Goal: Find specific page/section: Find specific page/section

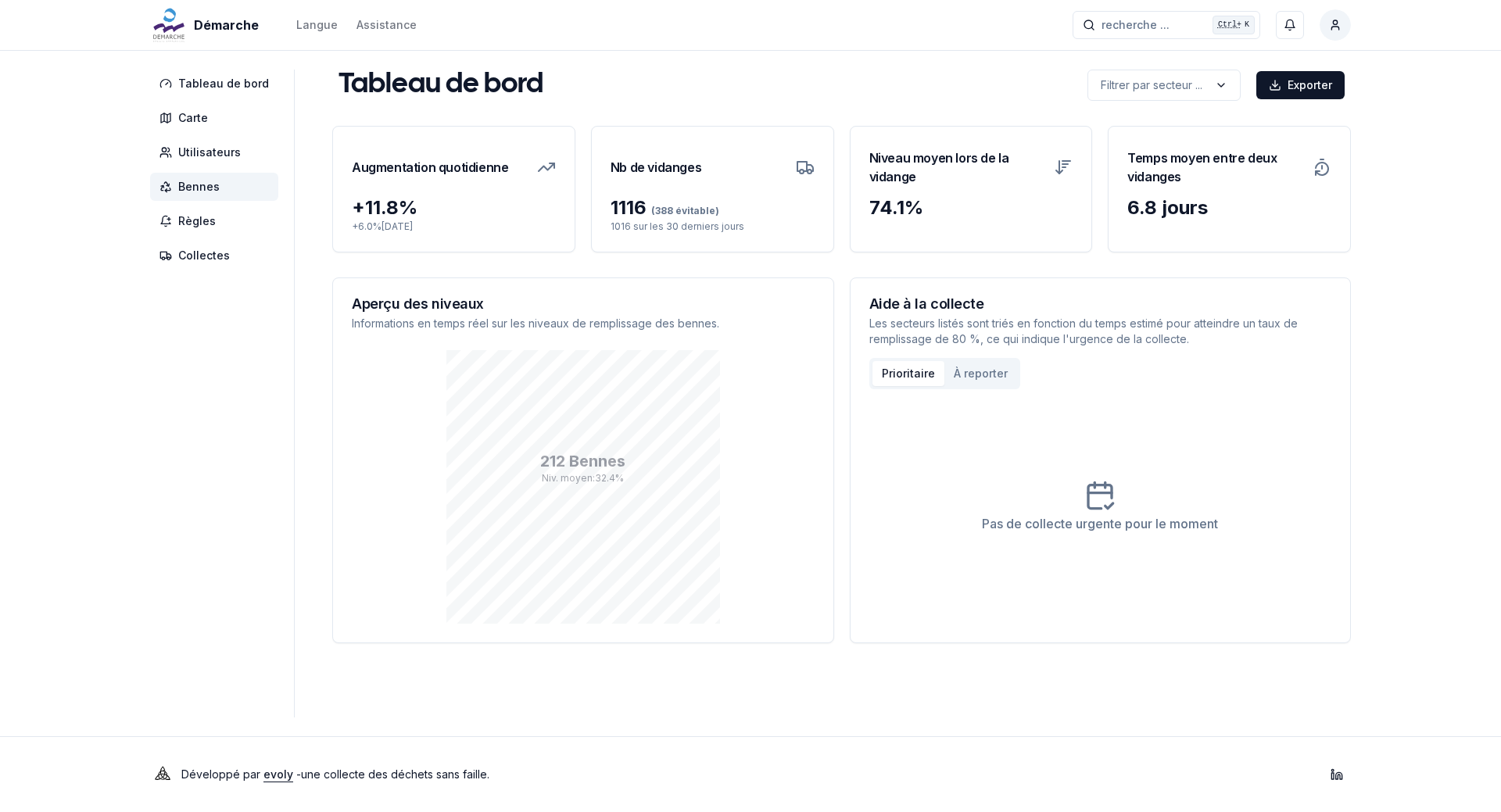
click at [192, 188] on span "Bennes" at bounding box center [199, 186] width 41 height 15
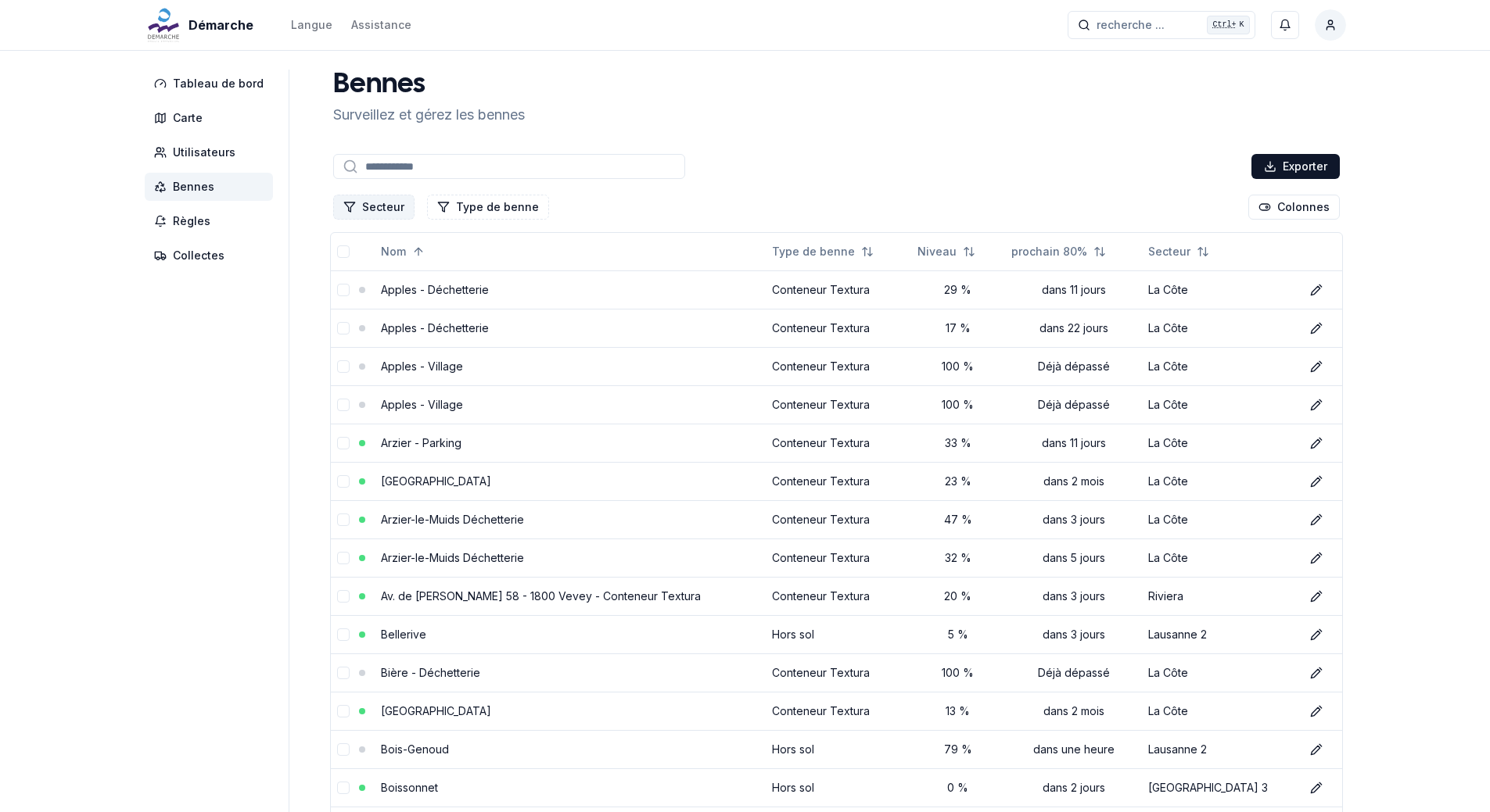
click at [375, 207] on button "Secteur" at bounding box center [374, 207] width 81 height 25
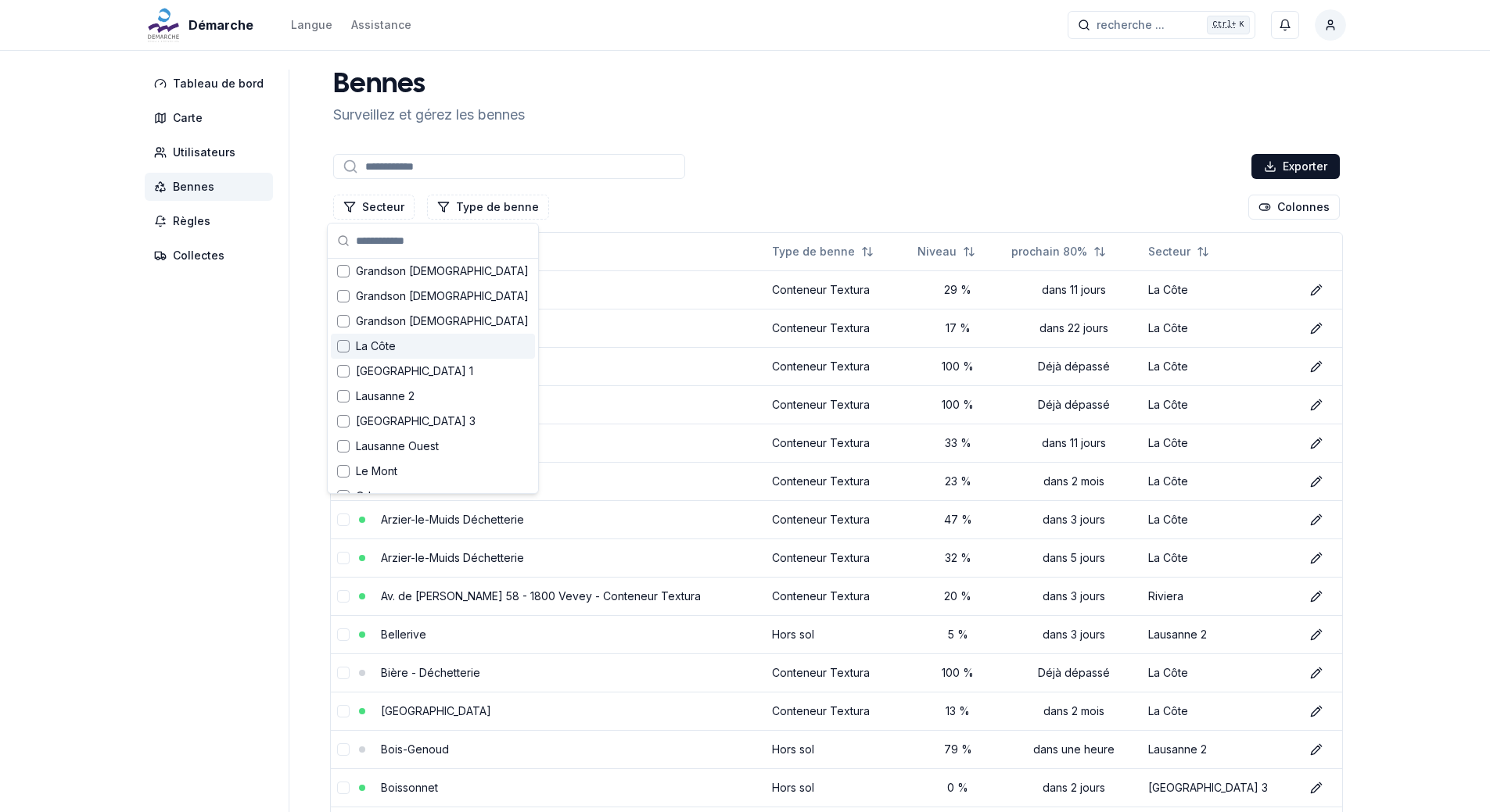
scroll to position [157, 0]
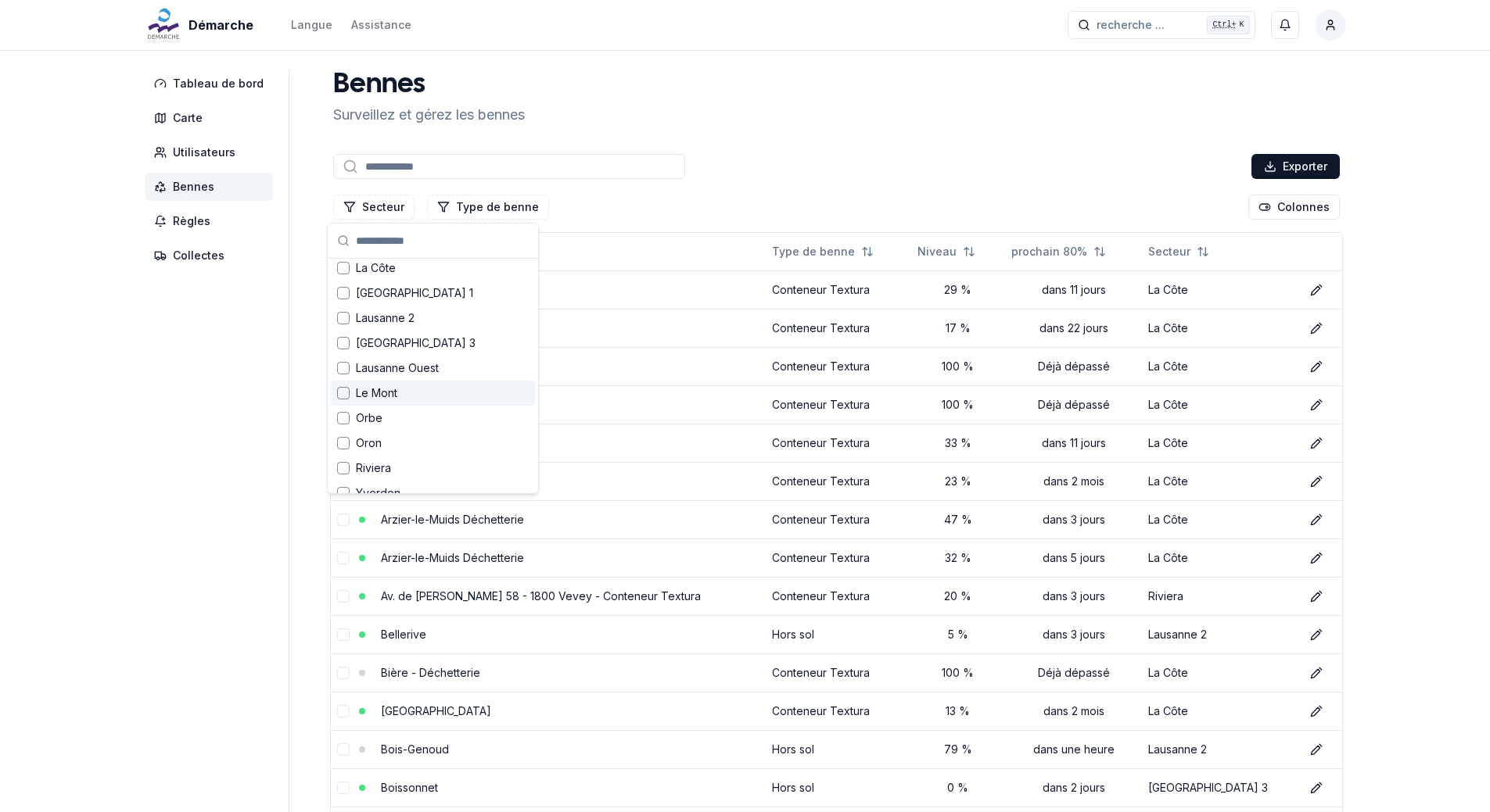
click at [394, 394] on span "Le Mont" at bounding box center [376, 393] width 41 height 15
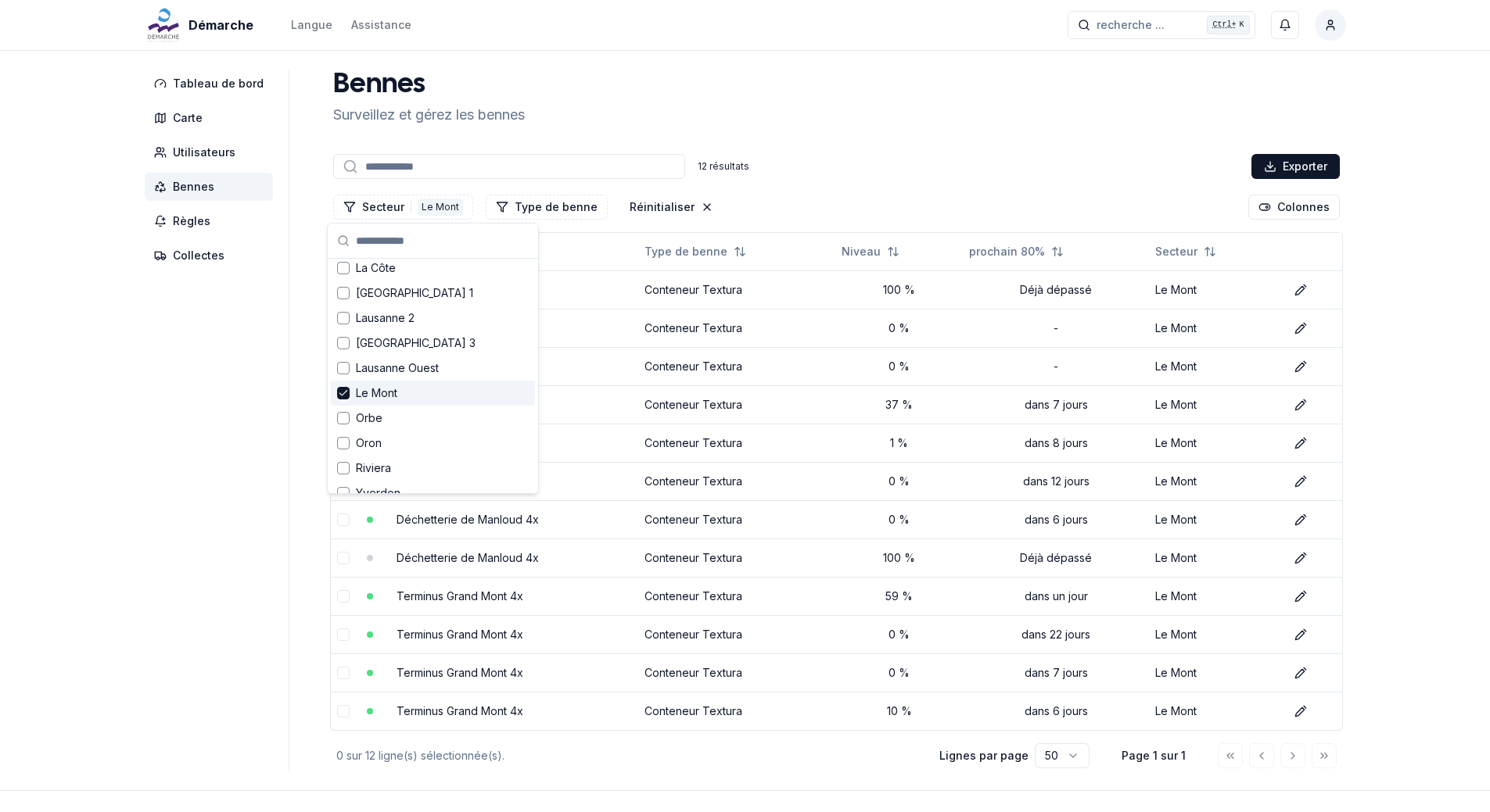
click at [158, 415] on aside "Tableau de bord Carte Utilisateurs Bennes Règles Collectes" at bounding box center [216, 420] width 144 height 702
